Goal: Check status: Check status

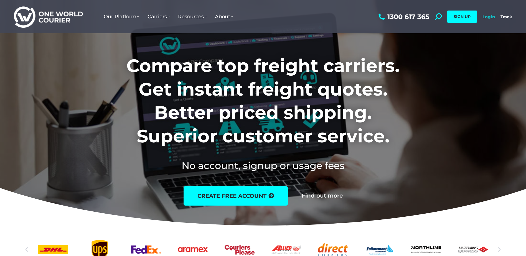
click at [487, 17] on link "Login" at bounding box center [489, 16] width 12 height 5
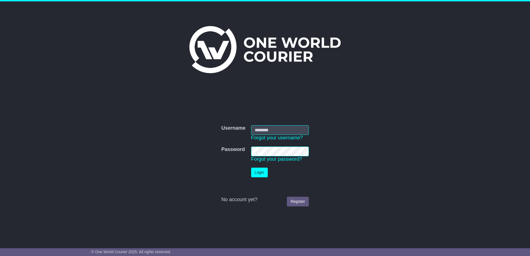
click at [271, 131] on input "Username" at bounding box center [280, 130] width 58 height 10
type input "**********"
click at [257, 174] on button "Login" at bounding box center [259, 173] width 17 height 10
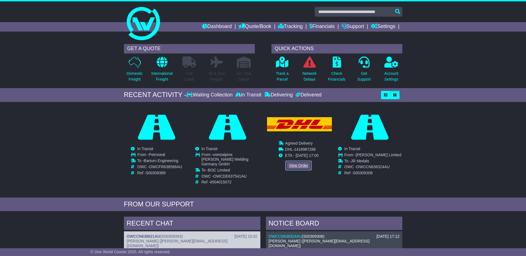
click at [290, 166] on link "View Order" at bounding box center [298, 166] width 27 height 10
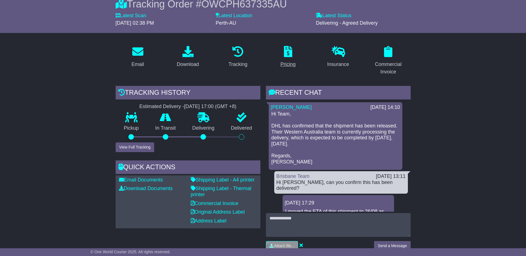
scroll to position [55, 0]
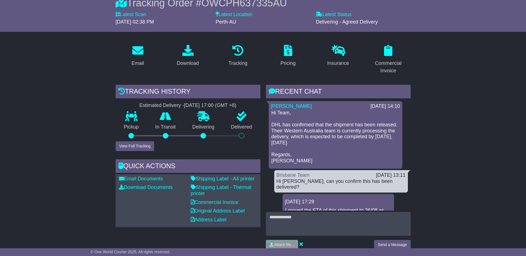
drag, startPoint x: 300, startPoint y: 144, endPoint x: 267, endPoint y: 123, distance: 38.9
click at [267, 123] on div "[PERSON_NAME] [DATE] 14:10 Hi Team, DHL has confirmed that the shipment has bee…" at bounding box center [338, 238] width 145 height 274
copy p "DHL has confirmed that the shipment has been released. Their Western Australia …"
